Goal: Task Accomplishment & Management: Manage account settings

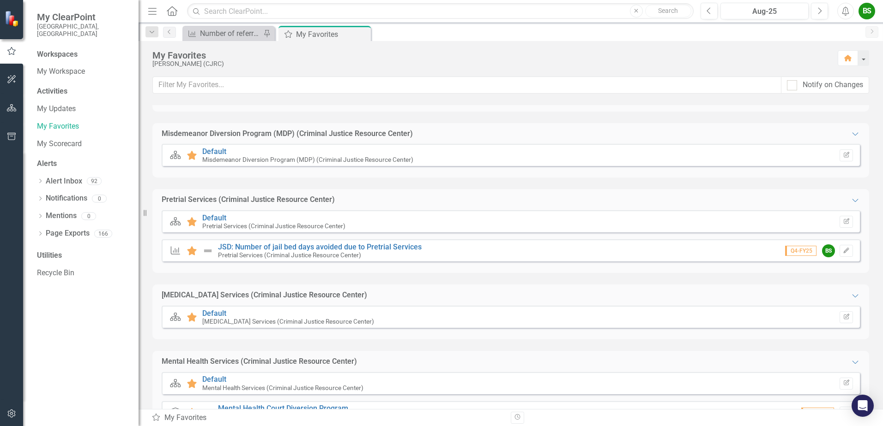
scroll to position [460, 0]
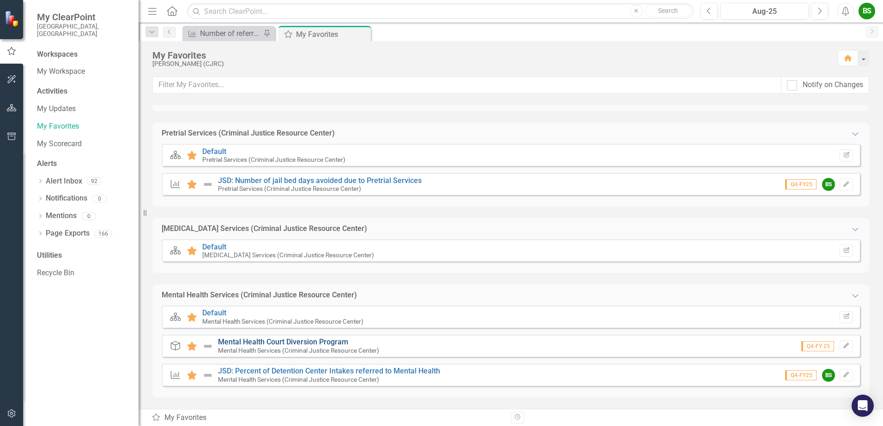
click at [275, 340] on link "Mental Health Court Diversion Program" at bounding box center [283, 342] width 130 height 9
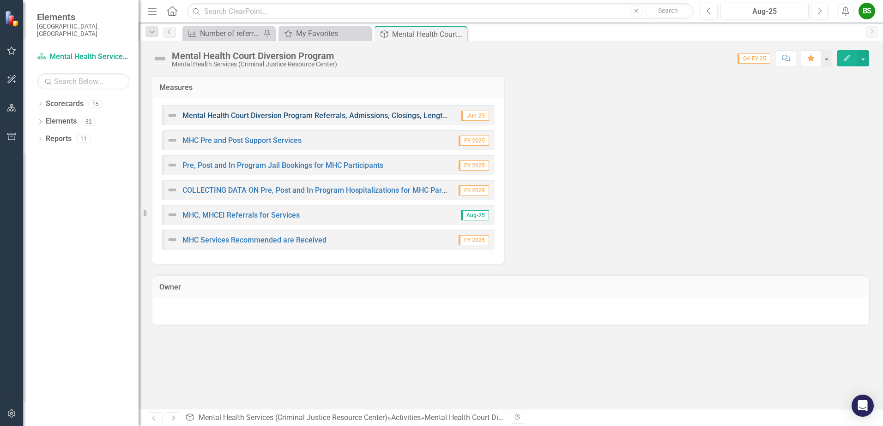
click at [395, 118] on link "Mental Health Court Diversion Program Referrals, Admissions, Closings, Length o…" at bounding box center [326, 115] width 289 height 9
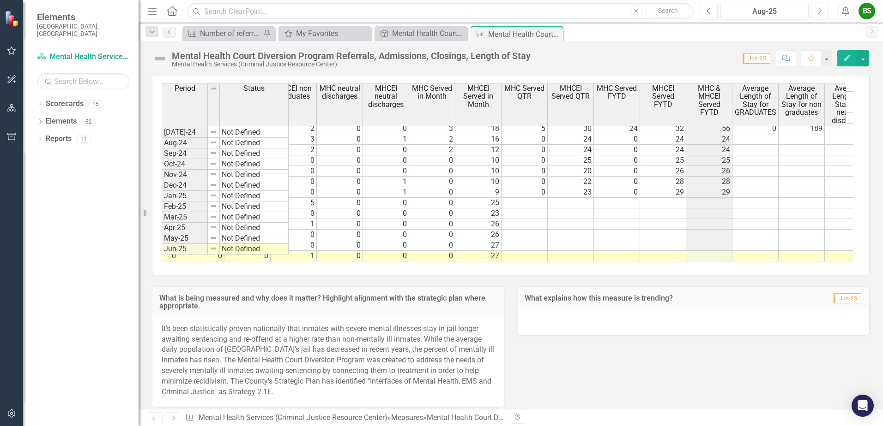
scroll to position [0, 1419]
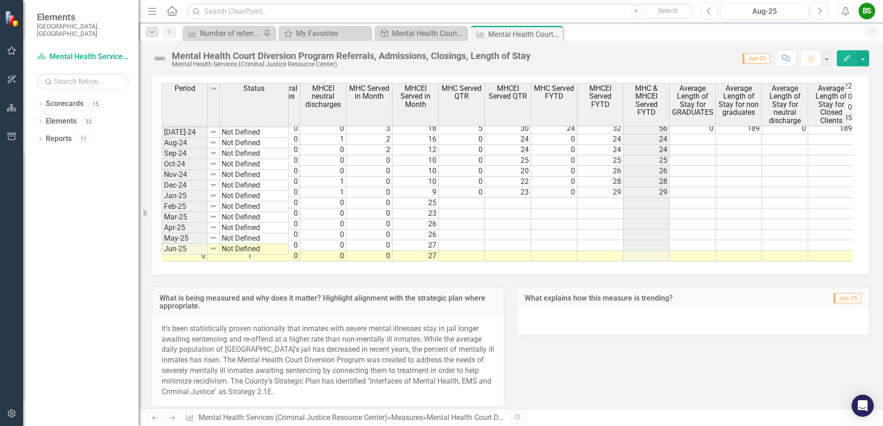
click at [452, 187] on tr "1 0 81 0 0 0 1 84 0 5 0 12 0 1 0 0 0 0 0 1 0 9 0 23 0 29 29 5 475" at bounding box center [184, 192] width 1523 height 11
click at [520, 177] on td "22" at bounding box center [508, 182] width 46 height 11
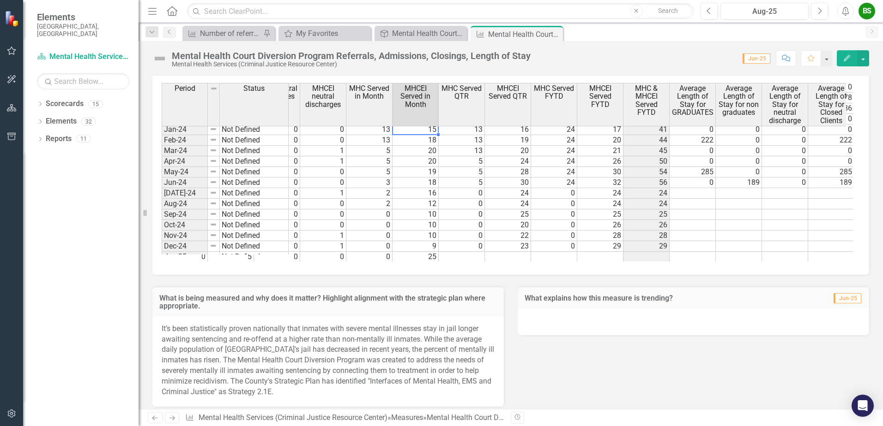
scroll to position [637, 0]
click at [430, 132] on td "15" at bounding box center [415, 132] width 46 height 11
click at [422, 131] on td "15" at bounding box center [415, 132] width 46 height 11
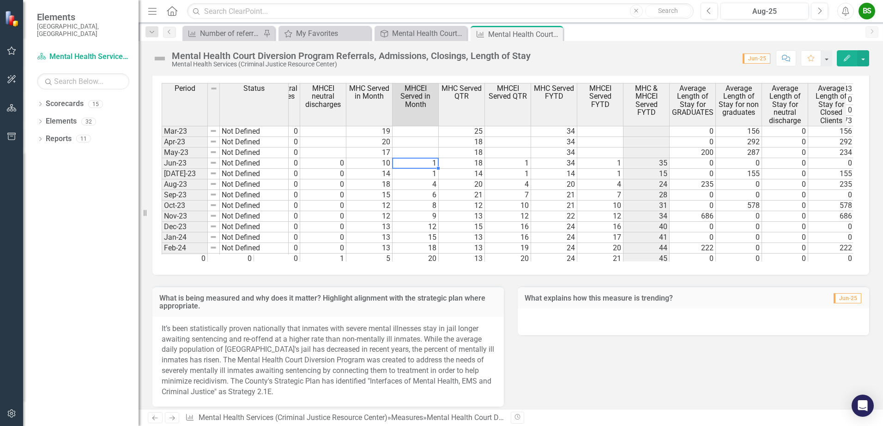
scroll to position [516, 0]
click at [420, 209] on td "6" at bounding box center [415, 210] width 46 height 11
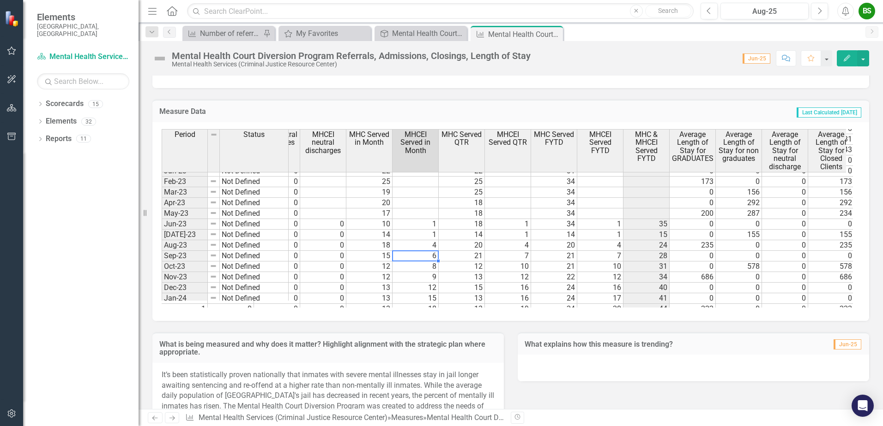
scroll to position [563, 0]
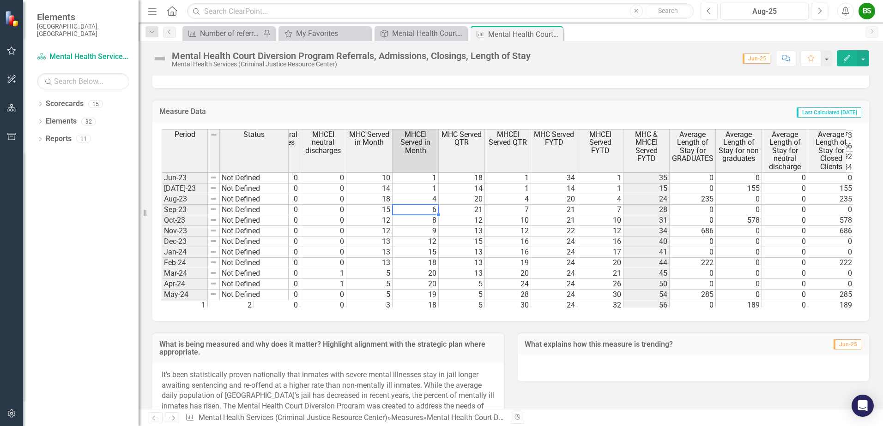
click at [471, 187] on td "14" at bounding box center [461, 189] width 46 height 11
click at [519, 186] on td "1" at bounding box center [508, 189] width 46 height 11
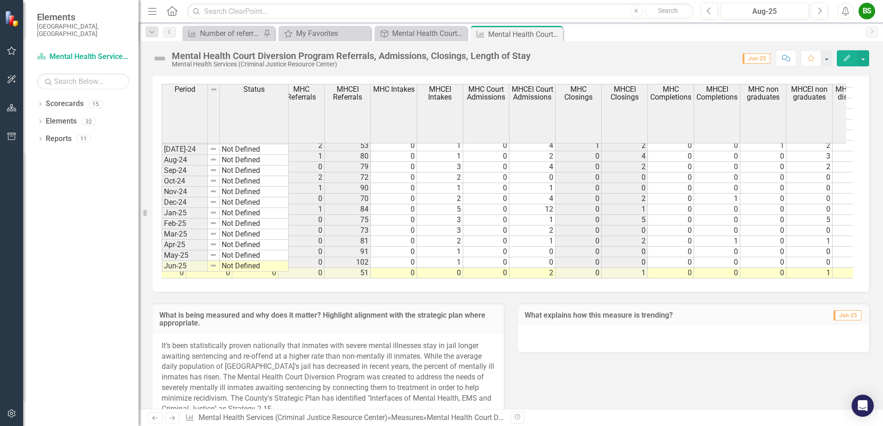
scroll to position [1677, 0]
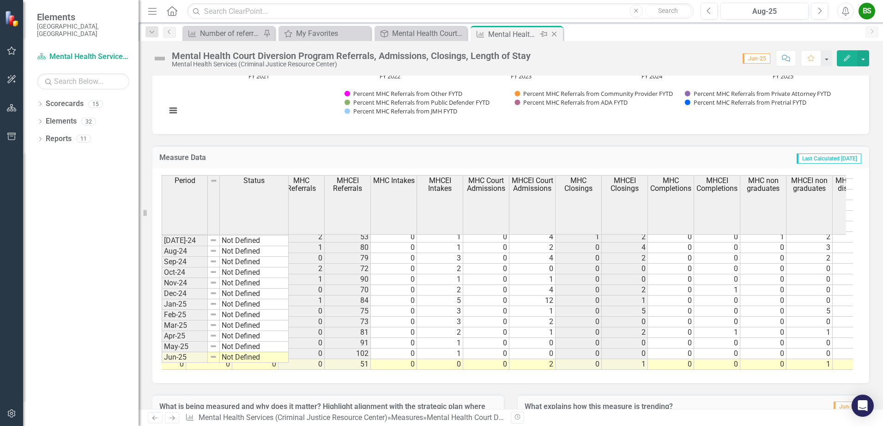
click at [556, 36] on icon "Close" at bounding box center [553, 33] width 9 height 7
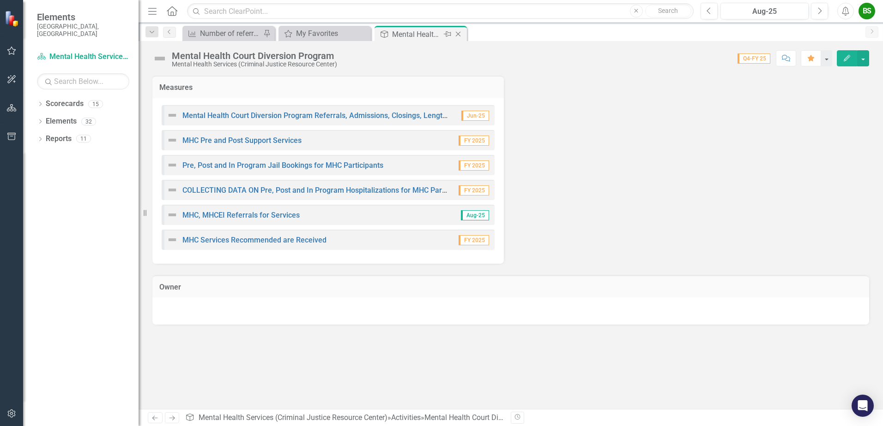
click at [461, 33] on icon "Close" at bounding box center [457, 33] width 9 height 7
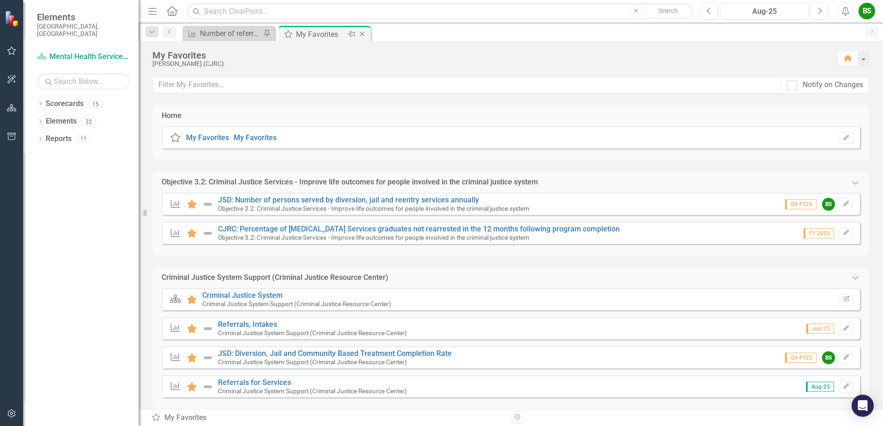
click at [325, 30] on div "My Favorites" at bounding box center [320, 35] width 49 height 12
drag, startPoint x: 243, startPoint y: 30, endPoint x: 198, endPoint y: 30, distance: 44.8
click at [198, 30] on link "Measure Number of referrals for services STARR" at bounding box center [223, 34] width 76 height 12
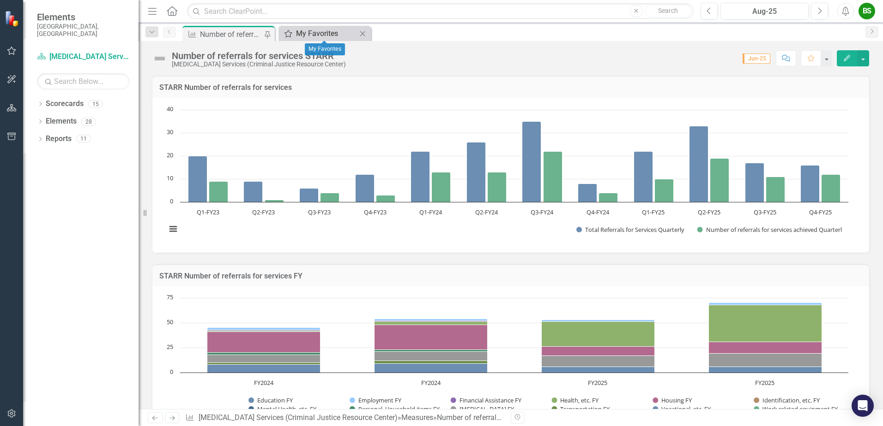
click at [326, 28] on div "My Favorites" at bounding box center [326, 34] width 61 height 12
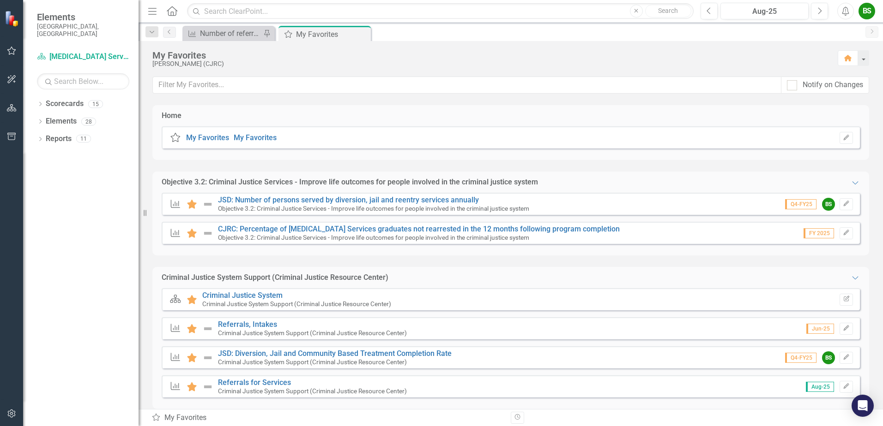
click at [862, 8] on div "BS" at bounding box center [866, 11] width 17 height 17
click at [834, 116] on link "Logout Log Out" at bounding box center [837, 116] width 73 height 17
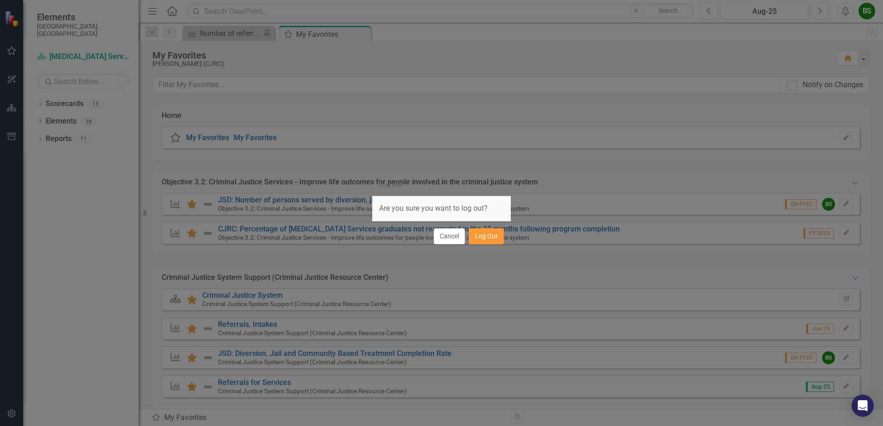
click at [491, 235] on button "Log Out" at bounding box center [485, 236] width 35 height 16
